Goal: Information Seeking & Learning: Compare options

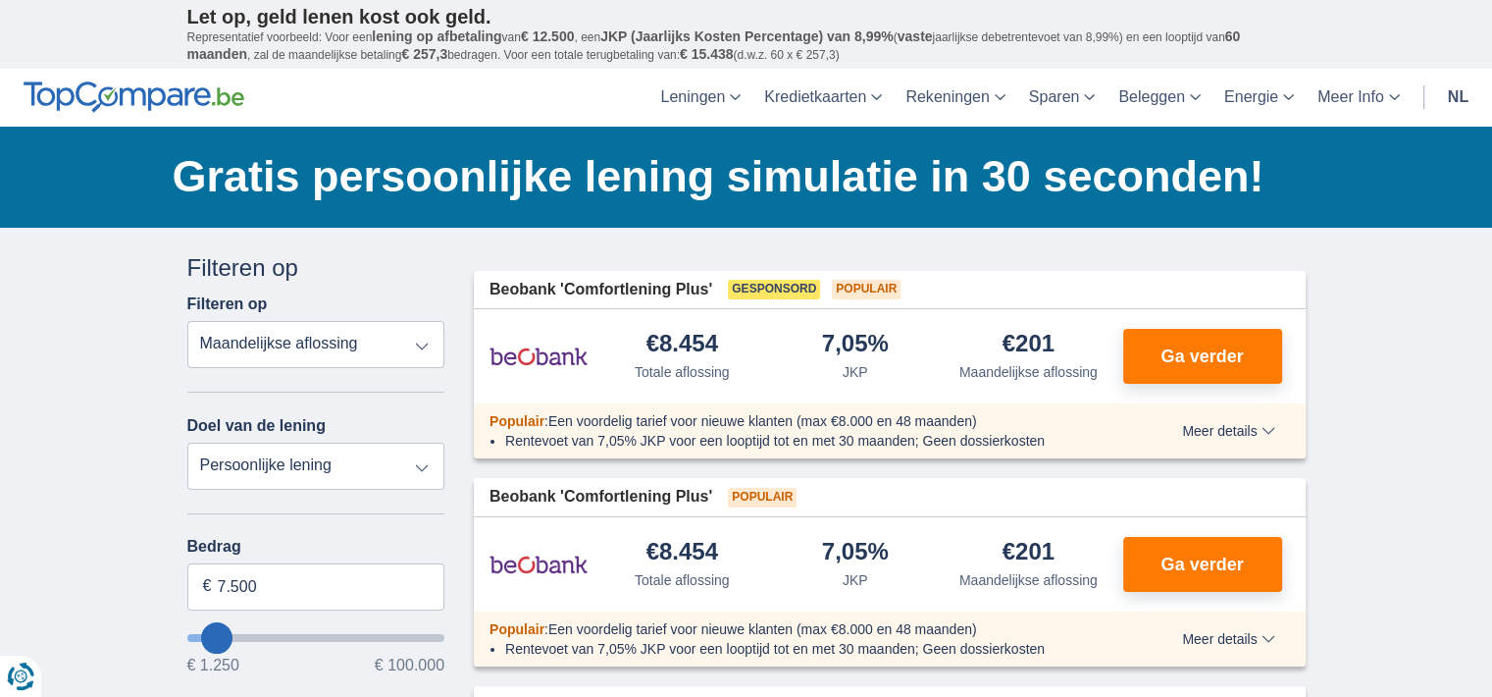
click at [373, 454] on select "Persoonlijke lening Auto Moto / fiets Mobilhome / caravan Renovatie Energie Sch…" at bounding box center [316, 466] width 258 height 47
click at [330, 476] on select "Persoonlijke lening Auto Moto / fiets Mobilhome / caravan Renovatie Energie Sch…" at bounding box center [316, 466] width 258 height 47
select select "vehicleLoan"
click at [187, 443] on select "Persoonlijke lening Auto Moto / fiets Mobilhome / caravan Renovatie Energie Sch…" at bounding box center [316, 466] width 258 height 47
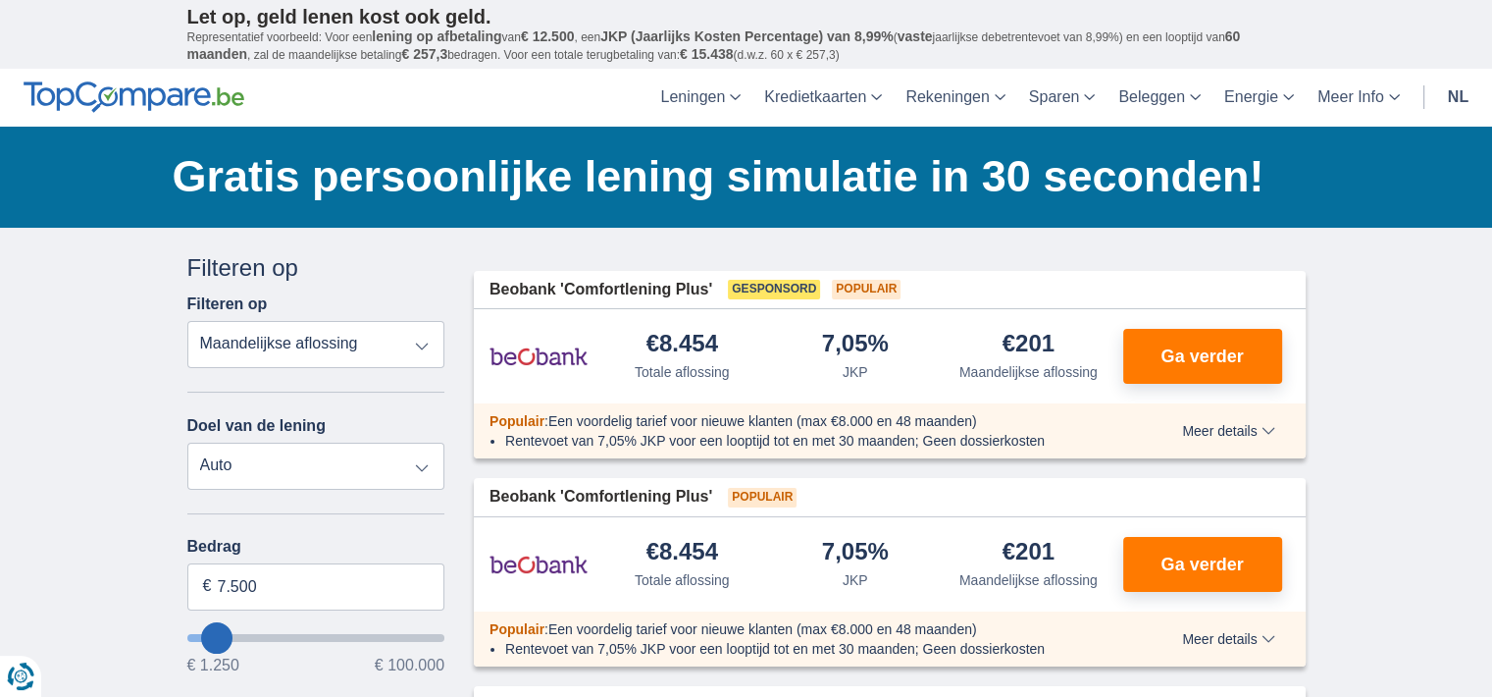
select select "3-4"
type input "15.000"
type input "15250"
select select "60"
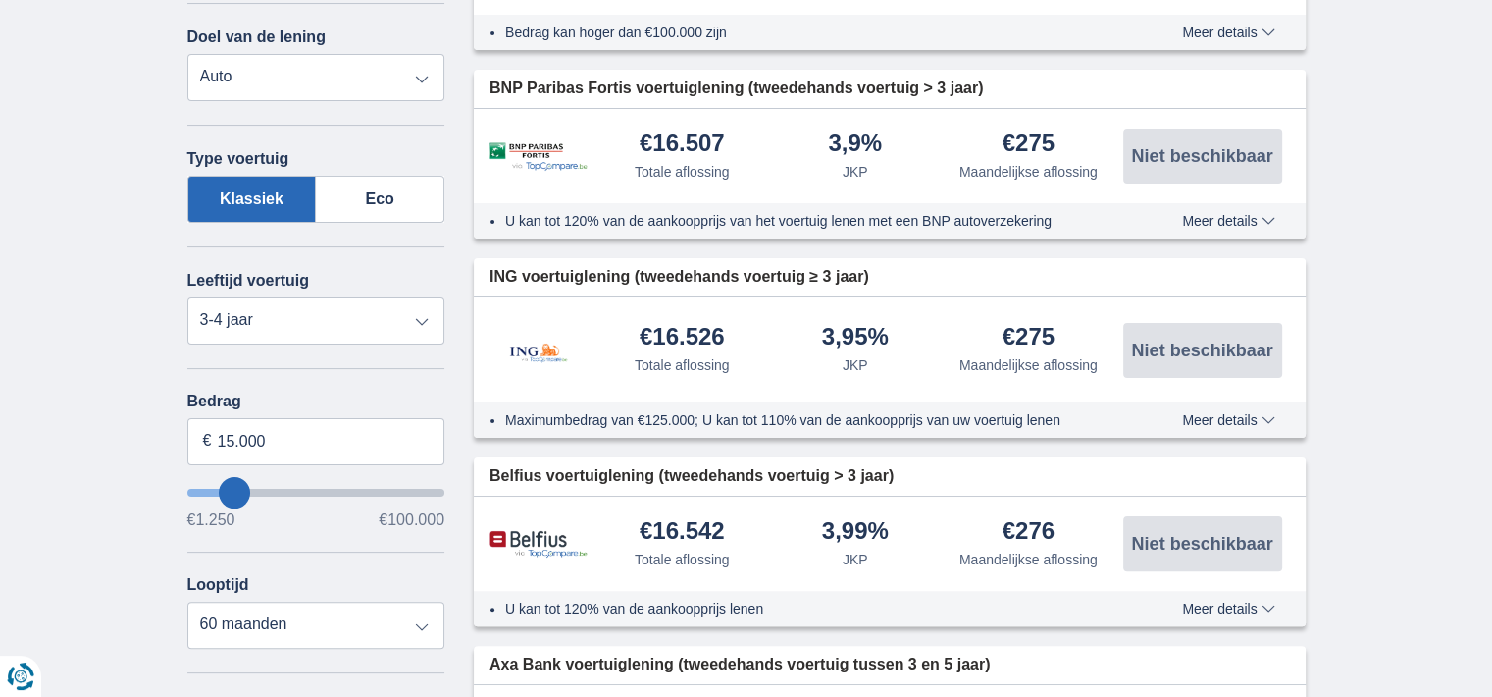
scroll to position [392, 0]
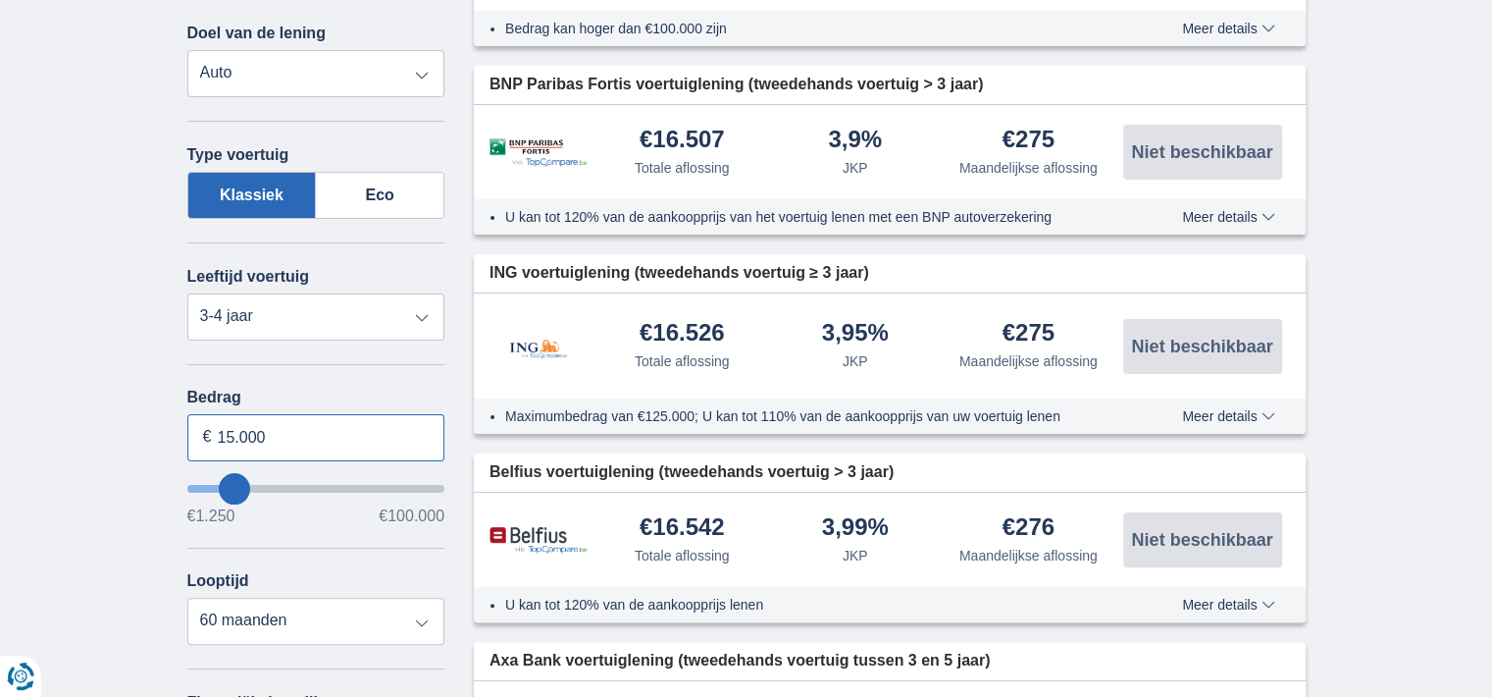
click at [274, 439] on input "15.000" at bounding box center [316, 437] width 258 height 47
type input "1"
type input "31.000"
type input "31250"
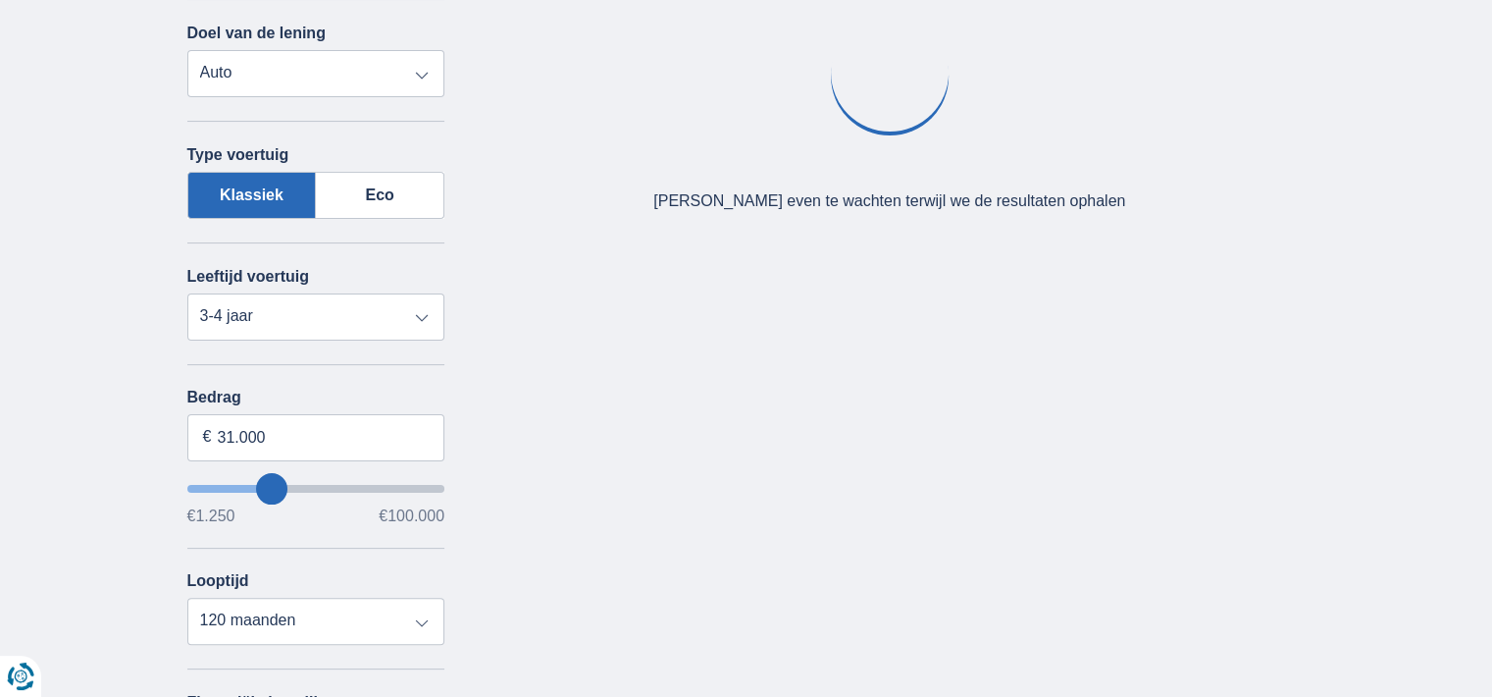
click at [113, 456] on div "× widget.non-eligible-application.title widget.non-eligible-application.text no…" at bounding box center [746, 458] width 1492 height 1247
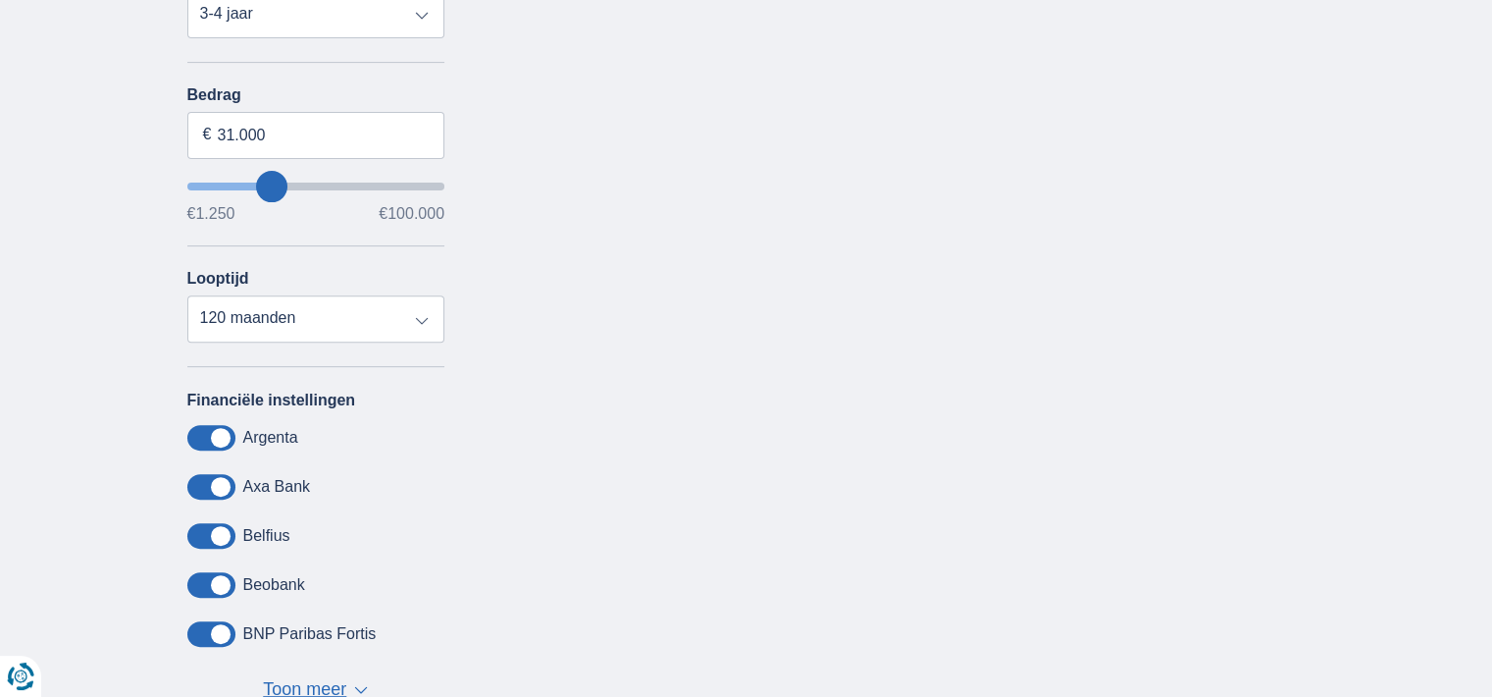
scroll to position [706, 0]
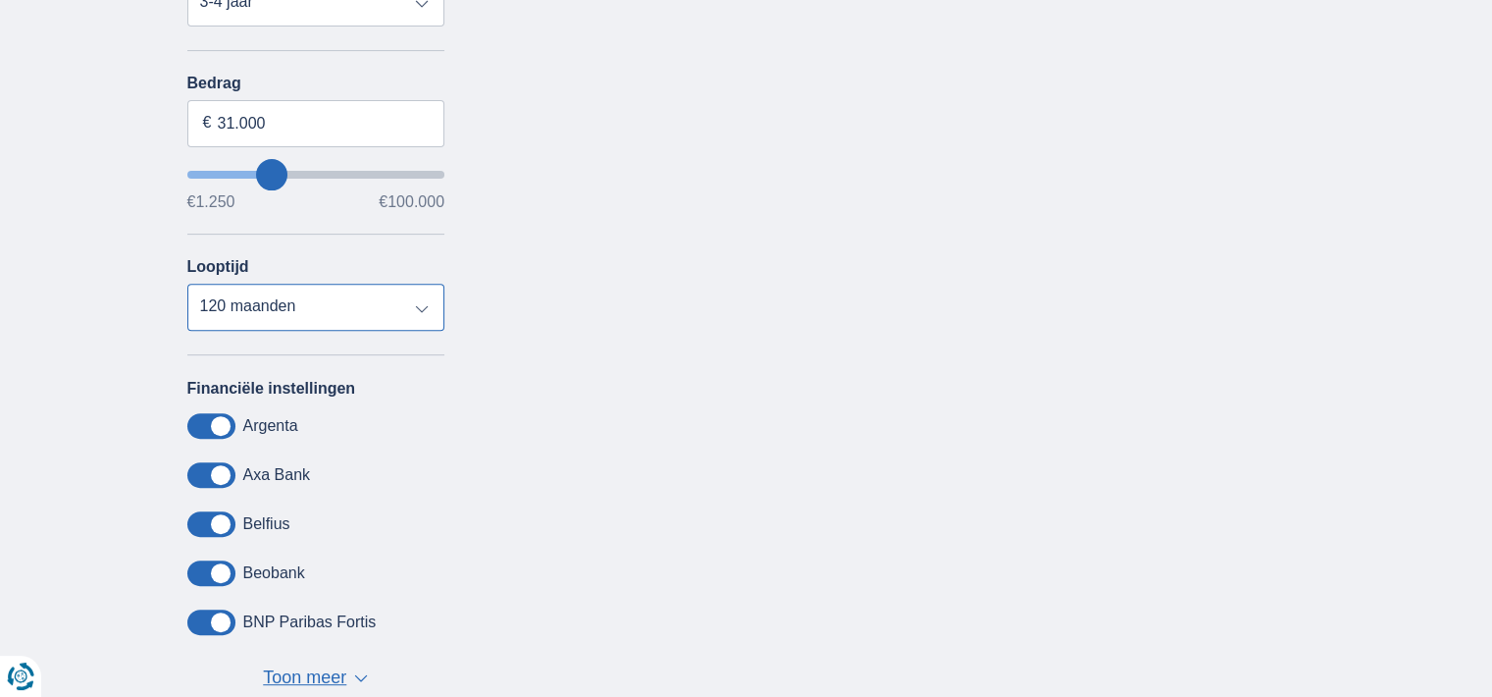
click at [284, 297] on select "12 maanden 18 maanden 24 maanden 30 maanden 36 maanden 42 maanden 48 maanden 60…" at bounding box center [316, 307] width 258 height 47
click at [187, 284] on select "12 maanden 18 maanden 24 maanden 30 maanden 36 maanden 42 maanden 48 maanden 60…" at bounding box center [316, 307] width 258 height 47
click at [60, 486] on div "× widget.non-eligible-application.title widget.non-eligible-application.text no…" at bounding box center [746, 144] width 1492 height 1247
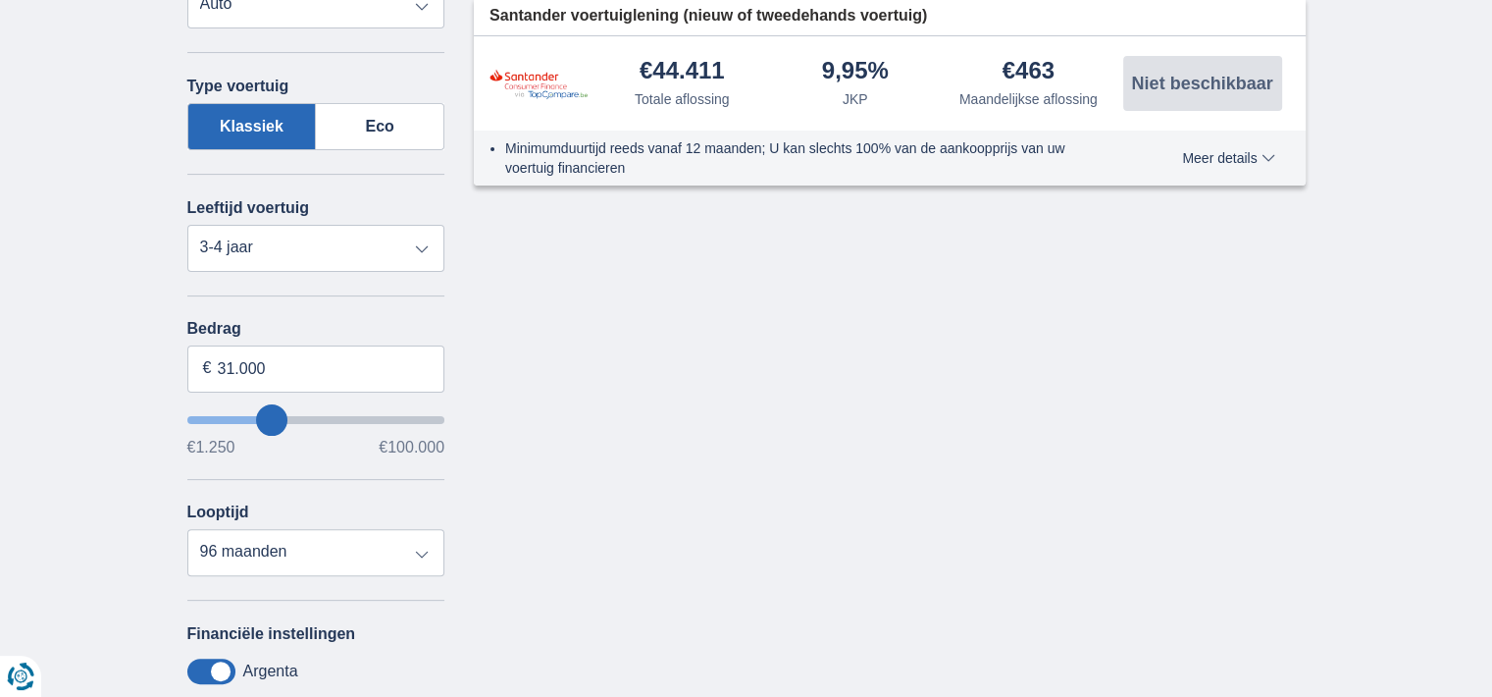
scroll to position [471, 0]
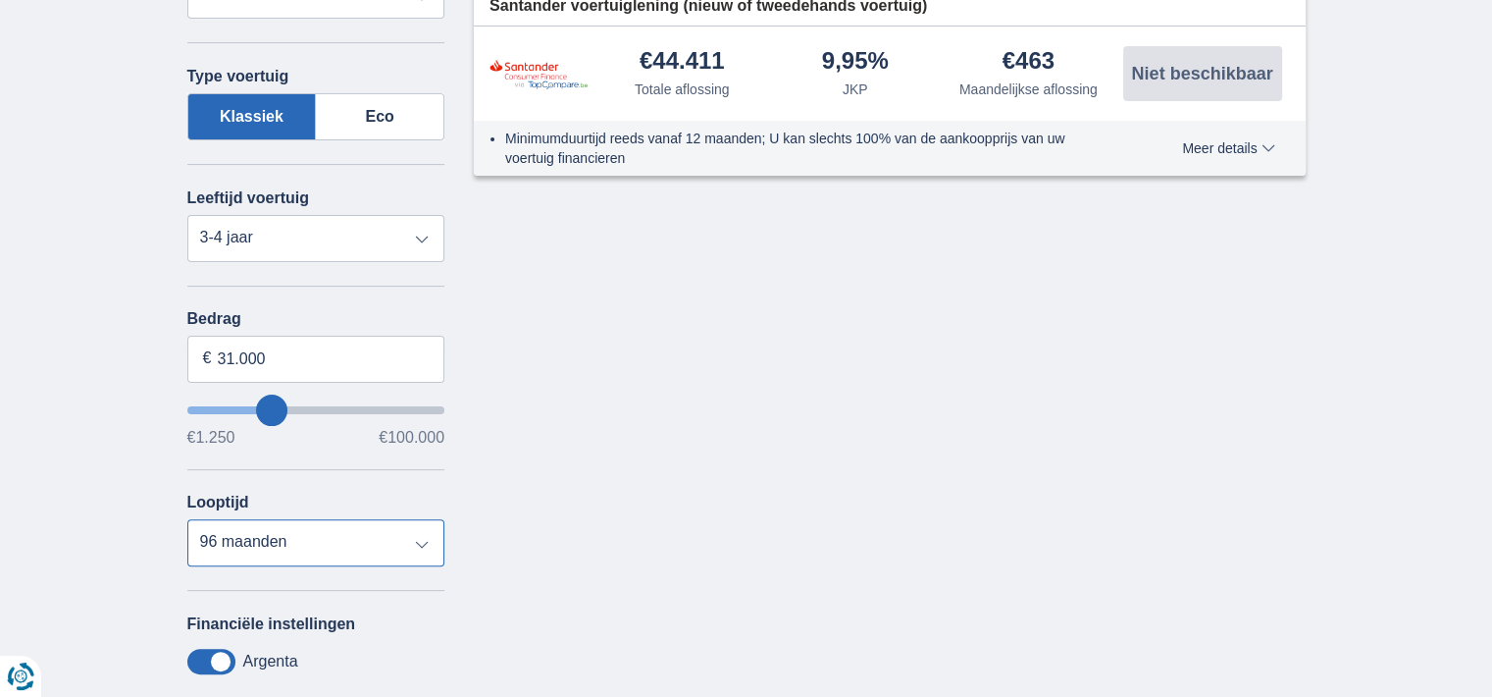
click at [218, 534] on select "12 maanden 18 maanden 24 maanden 30 maanden 36 maanden 42 maanden 48 maanden 60…" at bounding box center [316, 542] width 258 height 47
click at [187, 519] on select "12 maanden 18 maanden 24 maanden 30 maanden 36 maanden 42 maanden 48 maanden 60…" at bounding box center [316, 542] width 258 height 47
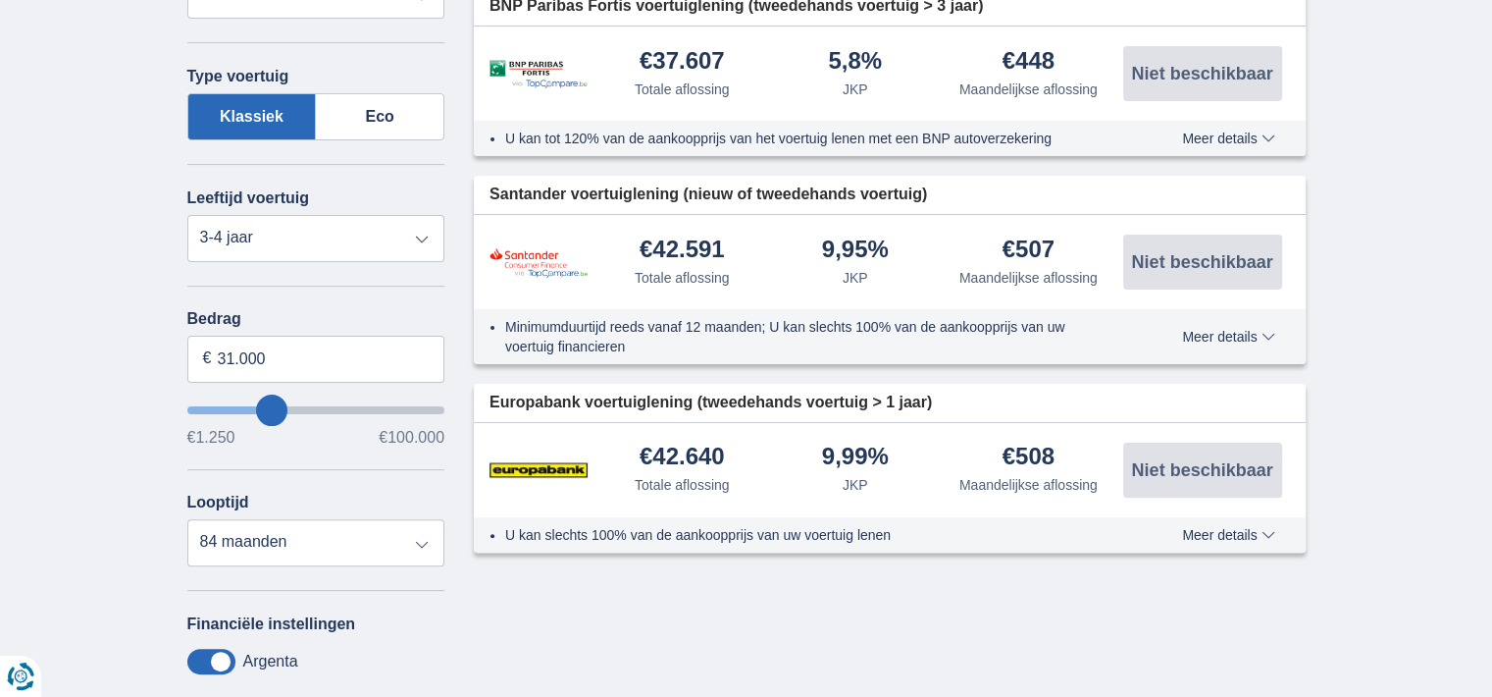
click at [51, 440] on div "× widget.non-eligible-application.title widget.non-eligible-application.text no…" at bounding box center [746, 380] width 1492 height 1247
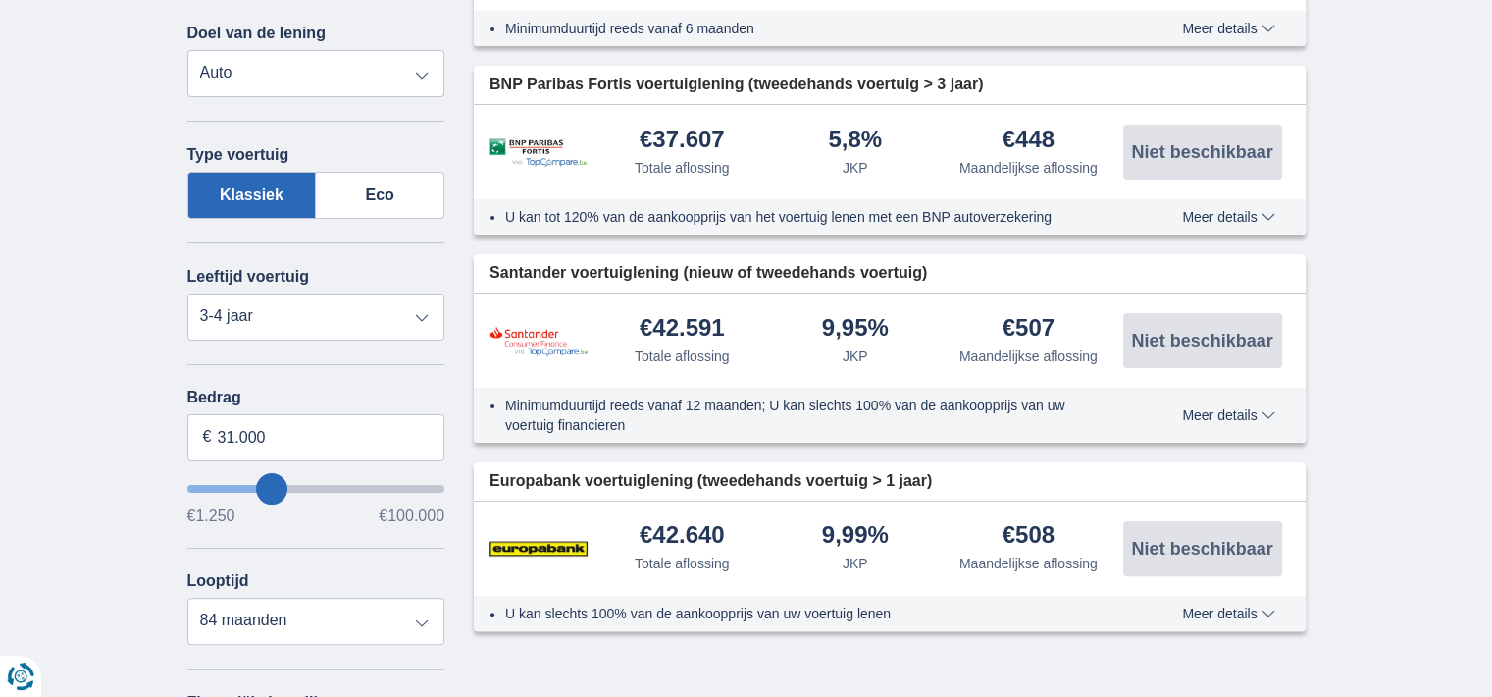
scroll to position [432, 0]
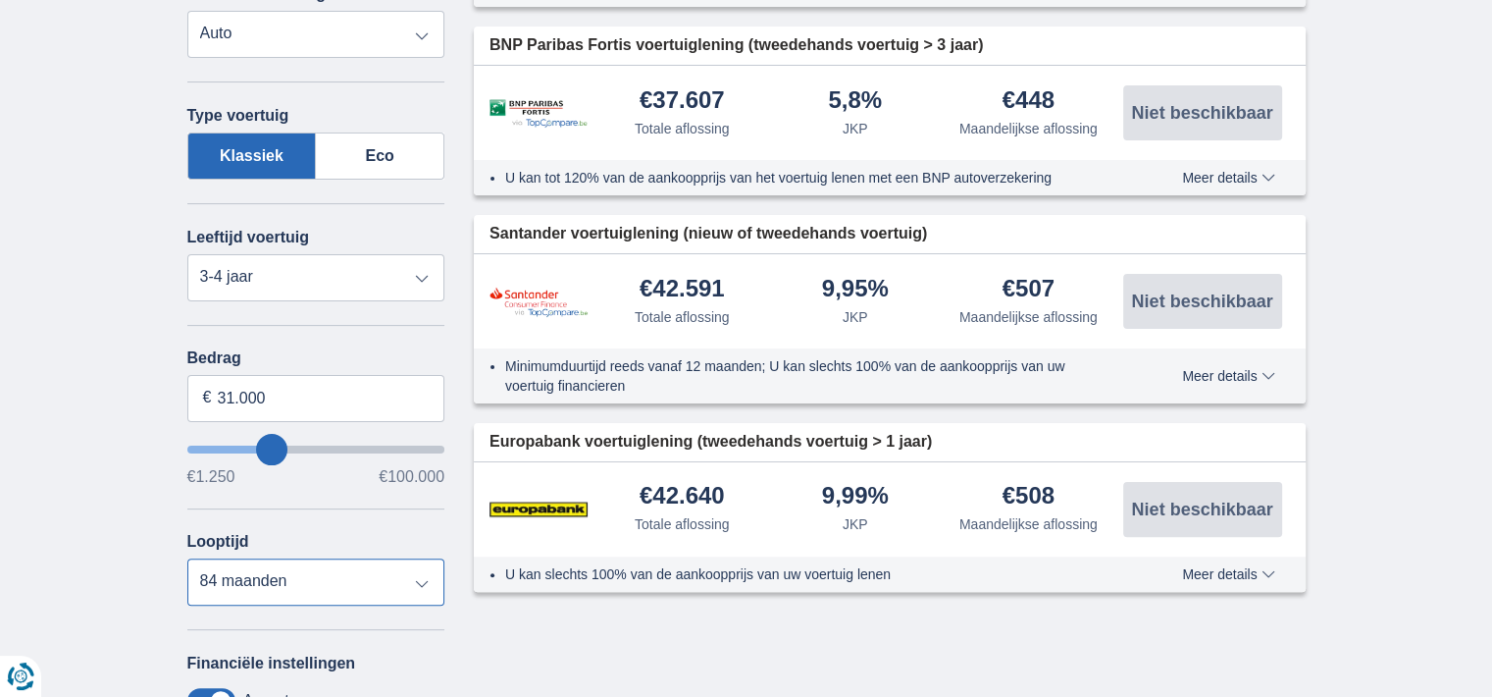
click at [282, 566] on select "12 maanden 18 maanden 24 maanden 30 maanden 36 maanden 42 maanden 48 maanden 60…" at bounding box center [316, 581] width 258 height 47
select select "120"
click at [187, 558] on select "12 maanden 18 maanden 24 maanden 30 maanden 36 maanden 42 maanden 48 maanden 60…" at bounding box center [316, 581] width 258 height 47
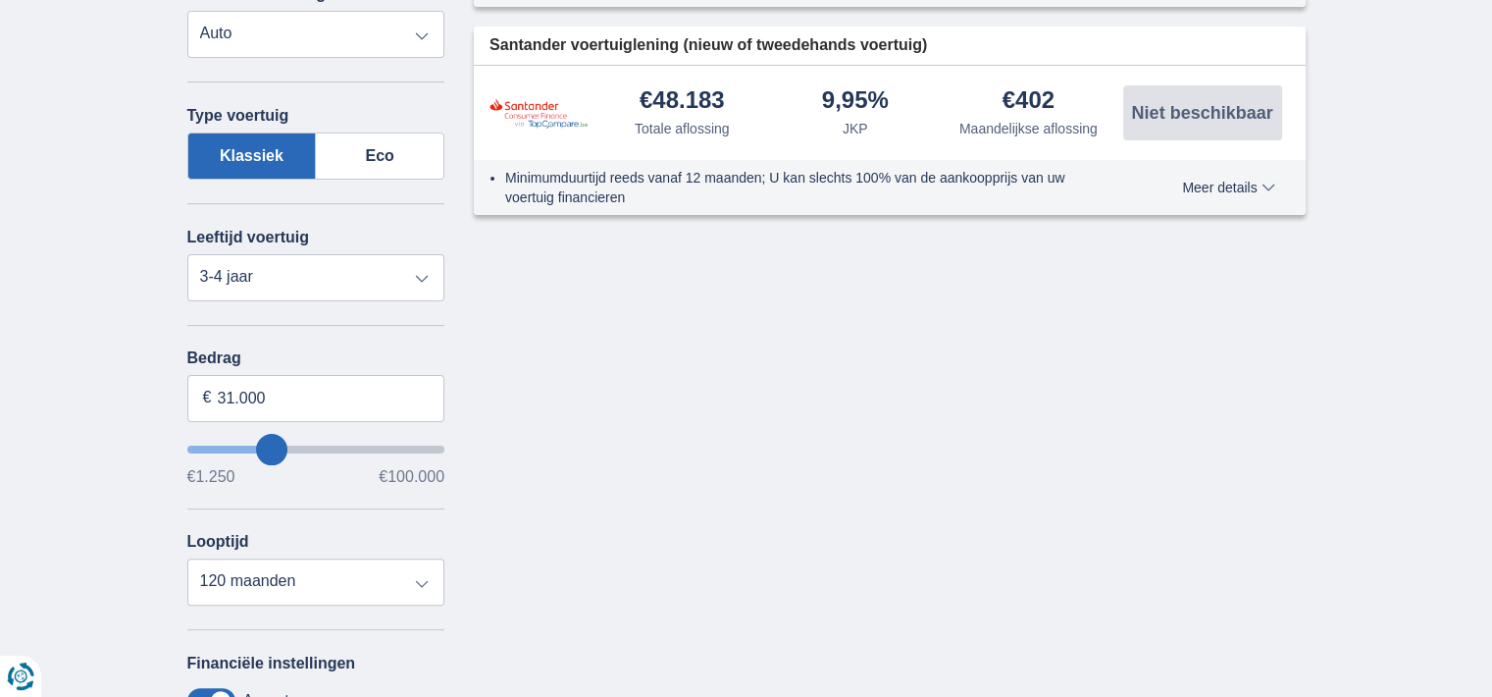
click at [78, 418] on div "× widget.non-eligible-application.title widget.non-eligible-application.text no…" at bounding box center [746, 419] width 1492 height 1247
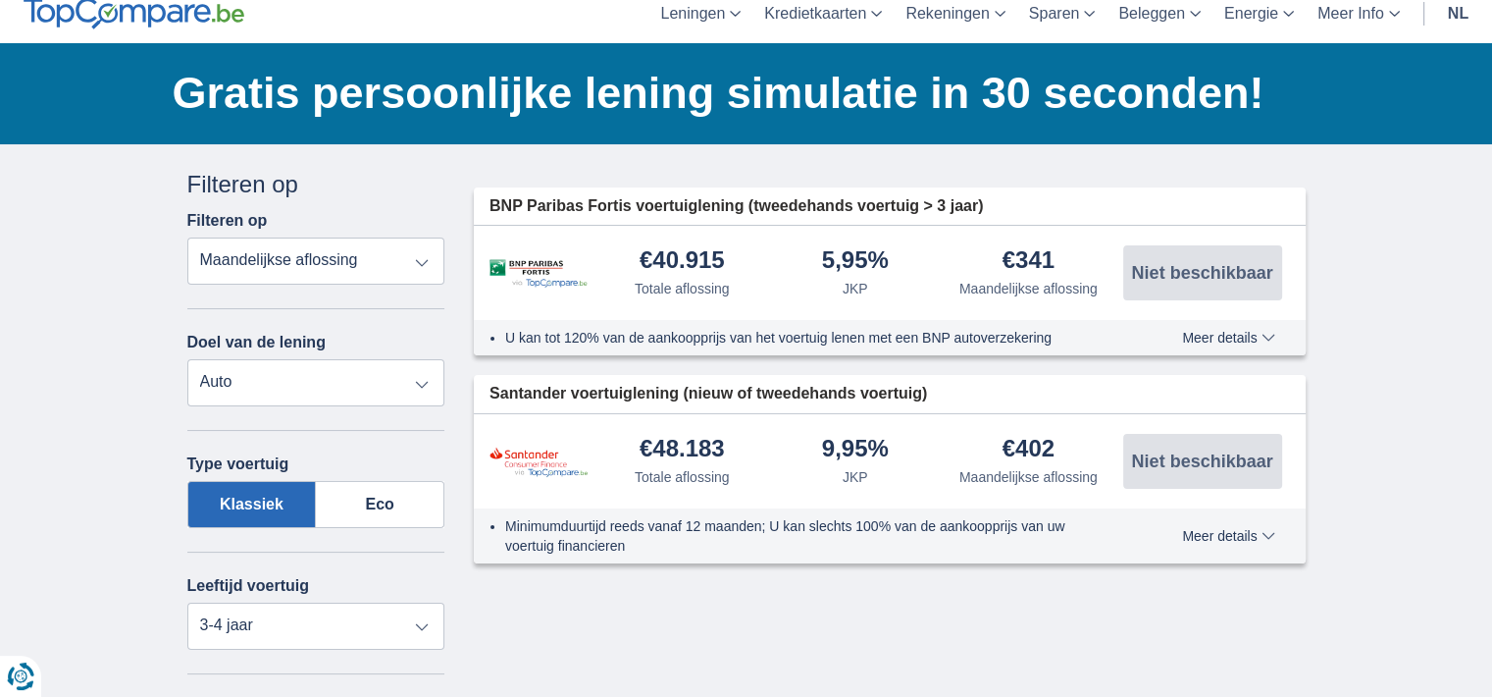
scroll to position [78, 0]
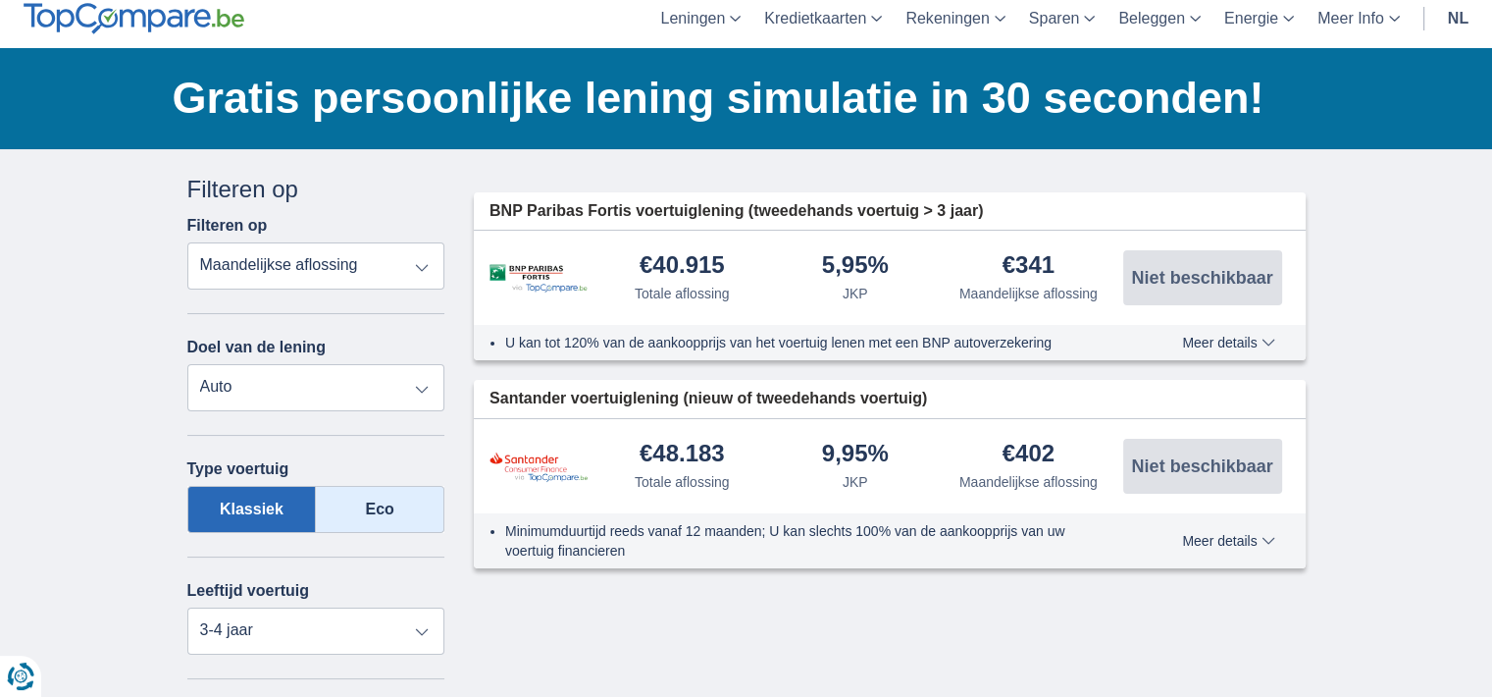
click at [379, 496] on label "Eco" at bounding box center [380, 509] width 129 height 47
click at [0, 0] on input "Eco" at bounding box center [0, 0] width 0 height 0
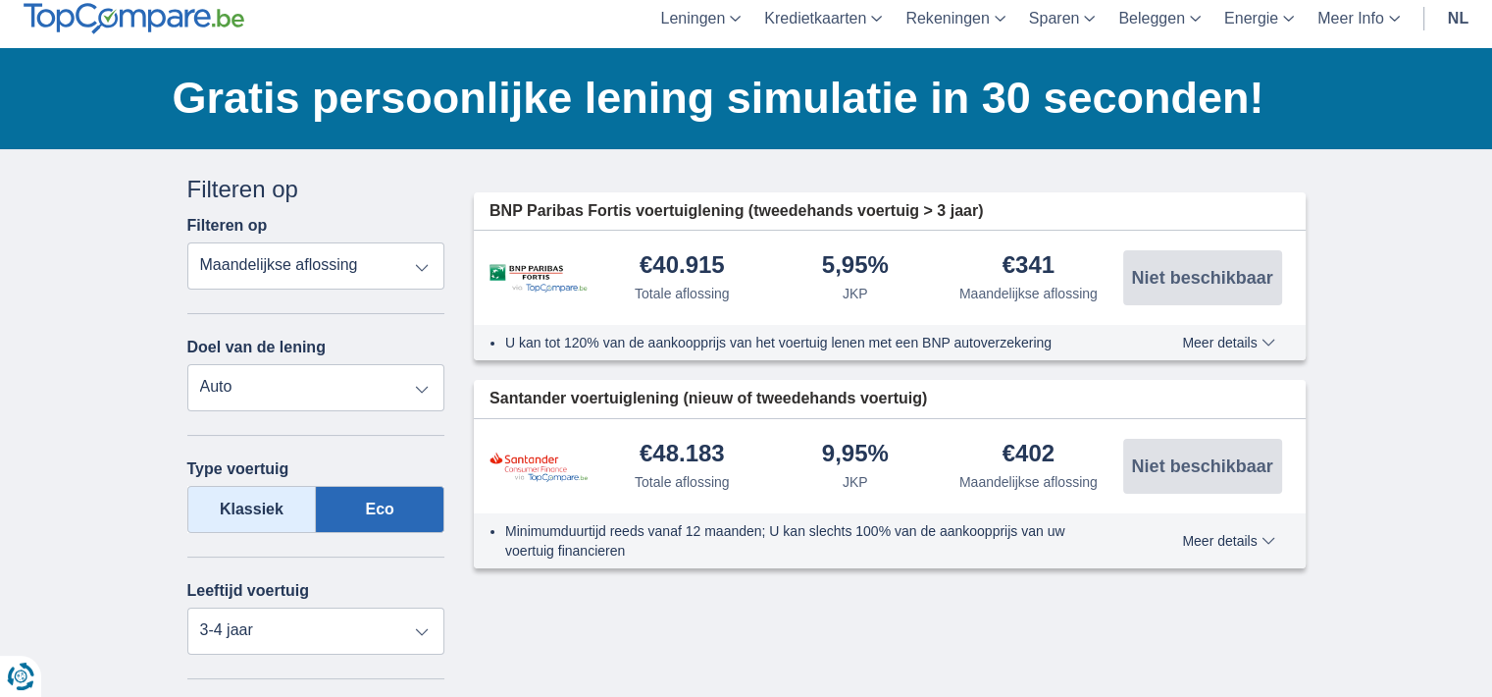
click at [267, 490] on label "Klassiek" at bounding box center [252, 509] width 130 height 47
click at [0, 0] on input "Klassiek" at bounding box center [0, 0] width 0 height 0
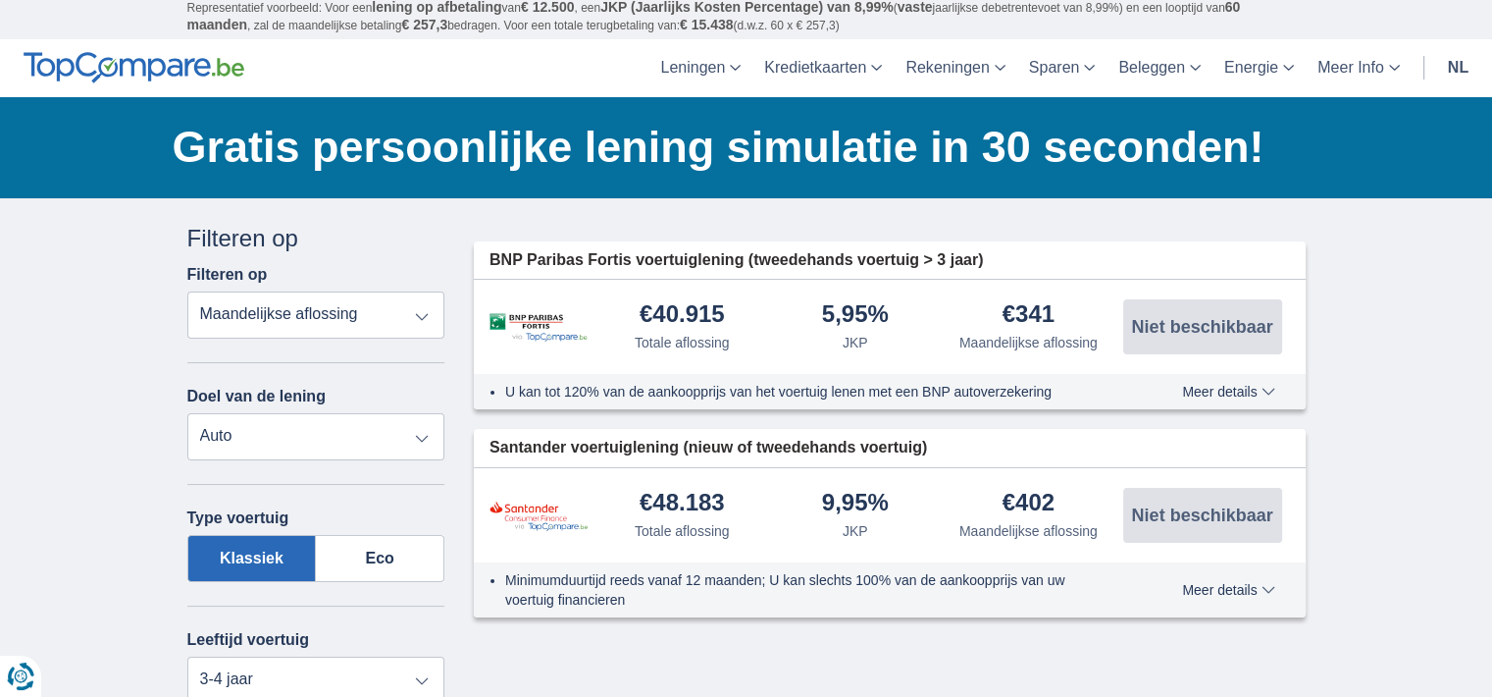
scroll to position [0, 0]
